Goal: Information Seeking & Learning: Learn about a topic

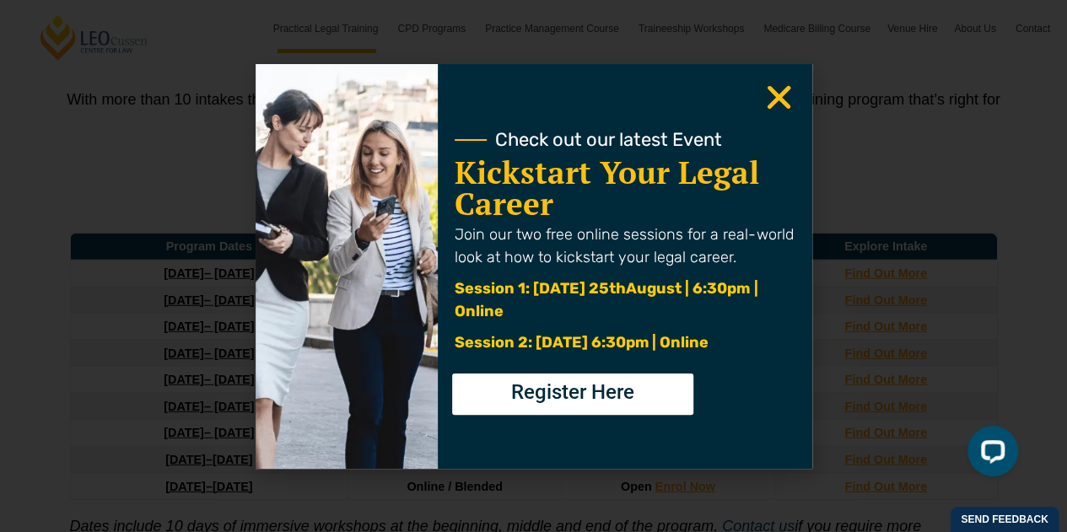
scroll to position [2278, 0]
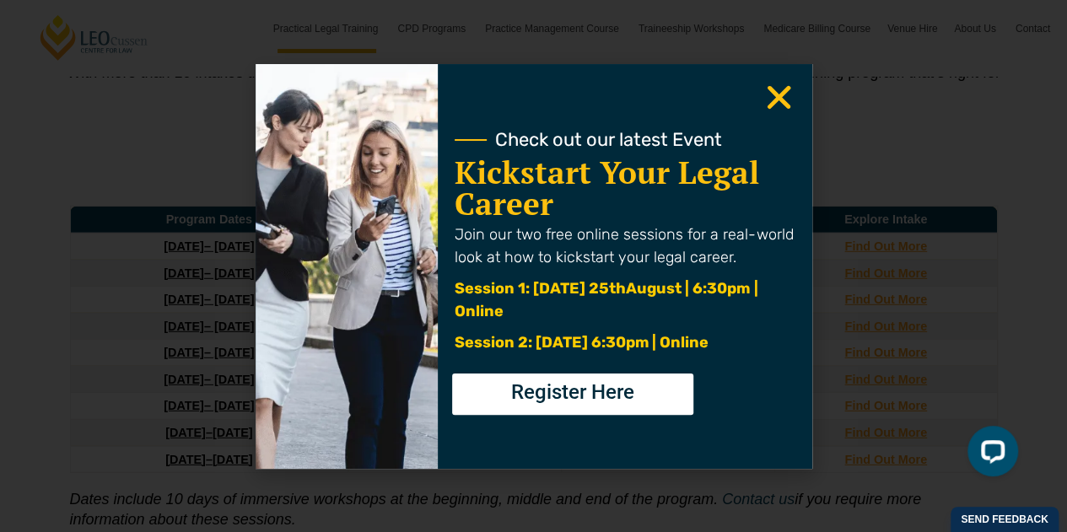
click at [785, 98] on icon "Close" at bounding box center [779, 97] width 33 height 33
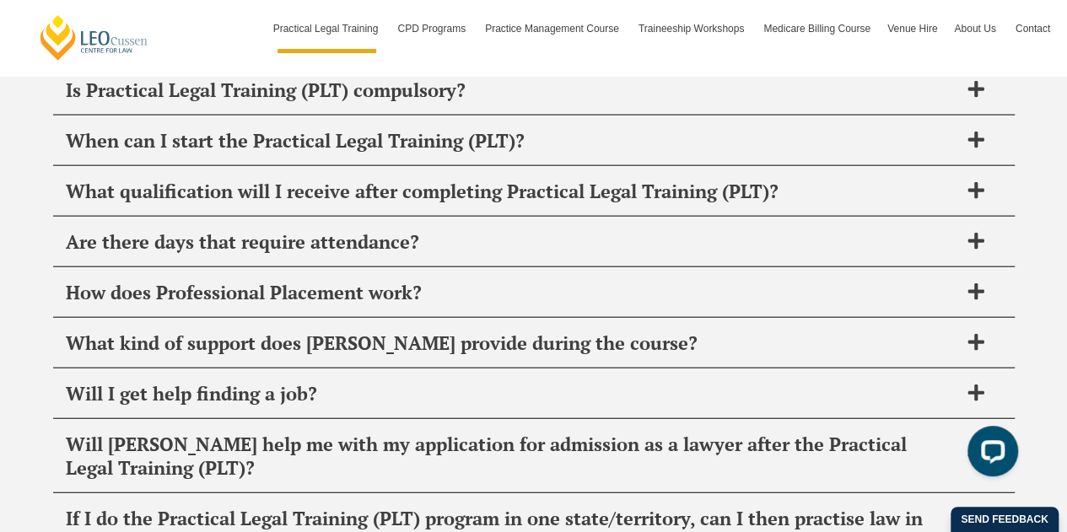
scroll to position [8268, 0]
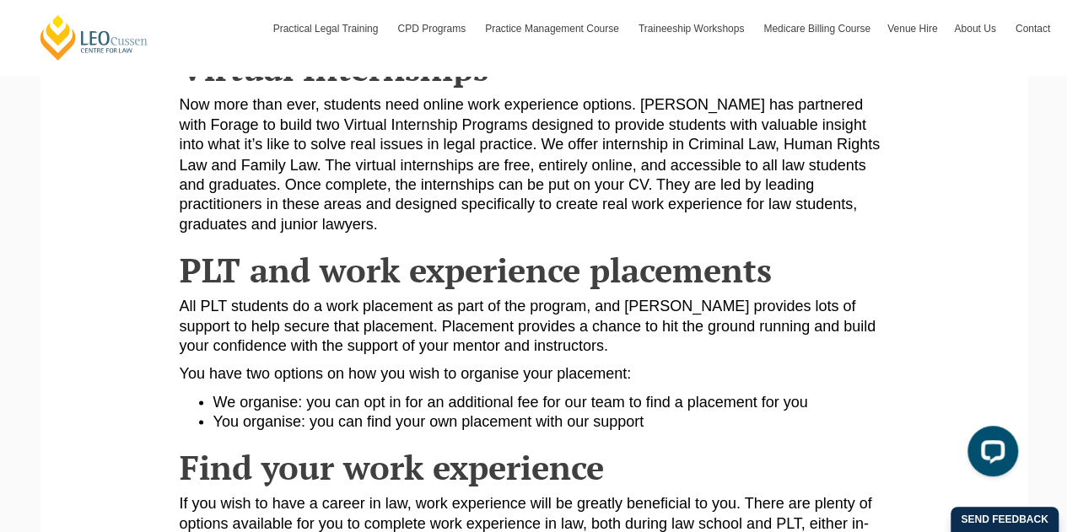
scroll to position [1434, 0]
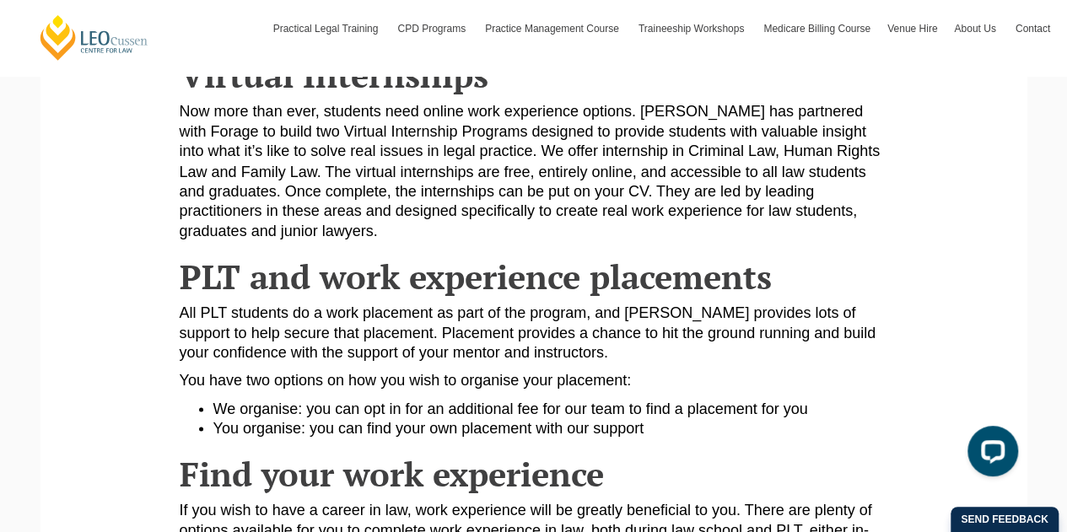
click at [332, 200] on p "Now more than ever, students need online work experience options. Leo Cussen ha…" at bounding box center [534, 171] width 709 height 138
click at [447, 195] on p "Now more than ever, students need online work experience options. Leo Cussen ha…" at bounding box center [534, 171] width 709 height 138
click at [622, 199] on p "Now more than ever, students need online work experience options. Leo Cussen ha…" at bounding box center [534, 171] width 709 height 138
click at [731, 164] on p "Now more than ever, students need online work experience options. Leo Cussen ha…" at bounding box center [534, 171] width 709 height 138
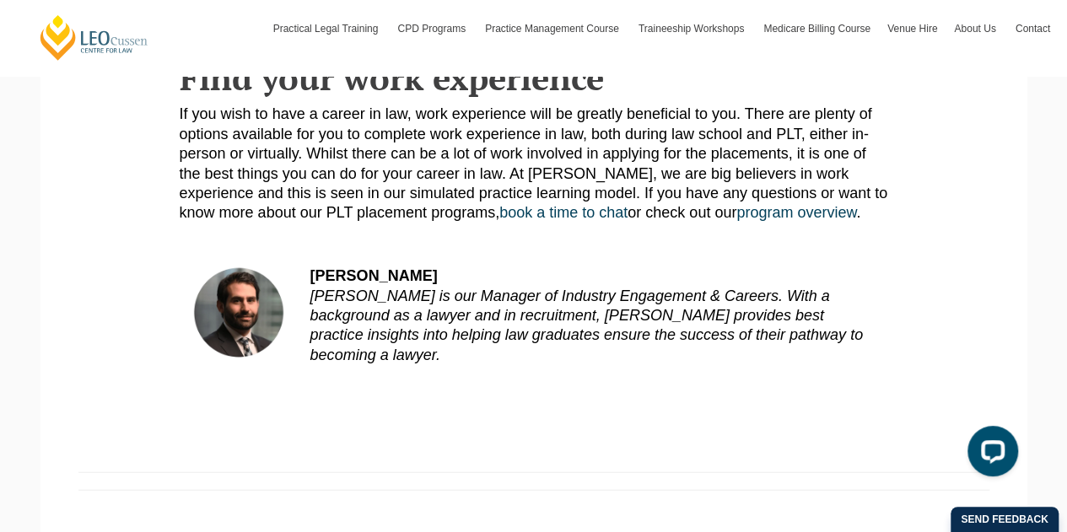
scroll to position [1856, 0]
